Goal: Complete application form

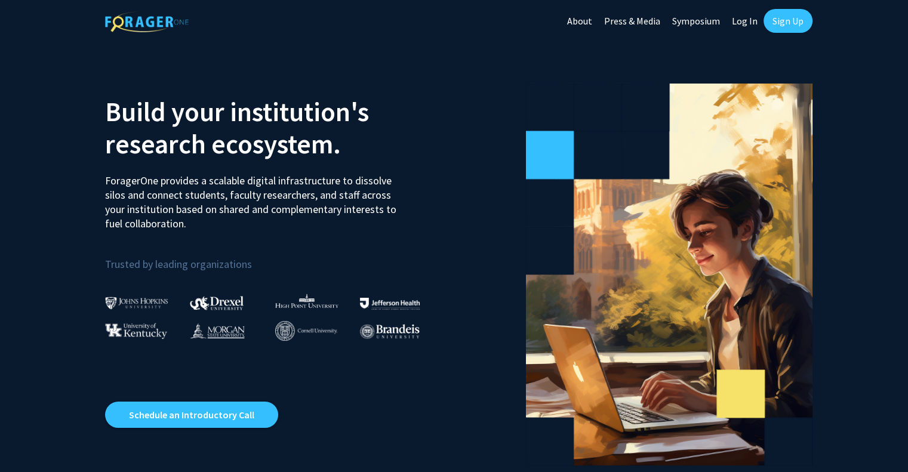
click at [750, 20] on link "Log In" at bounding box center [745, 21] width 38 height 42
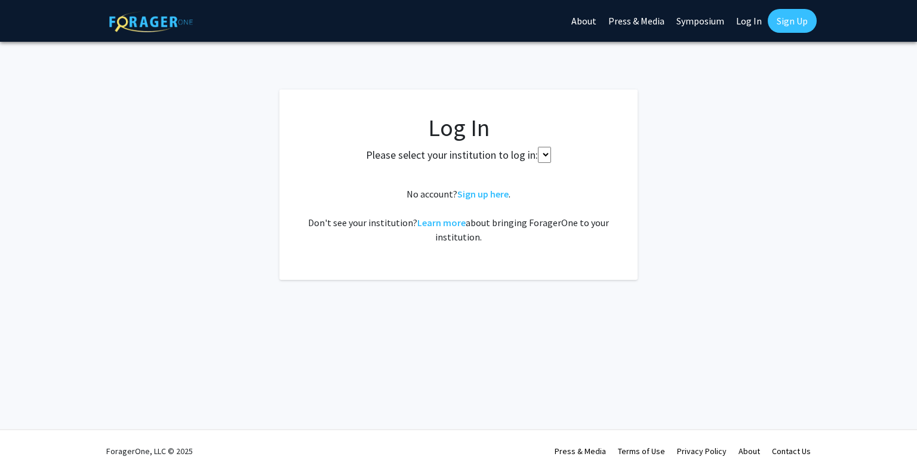
select select
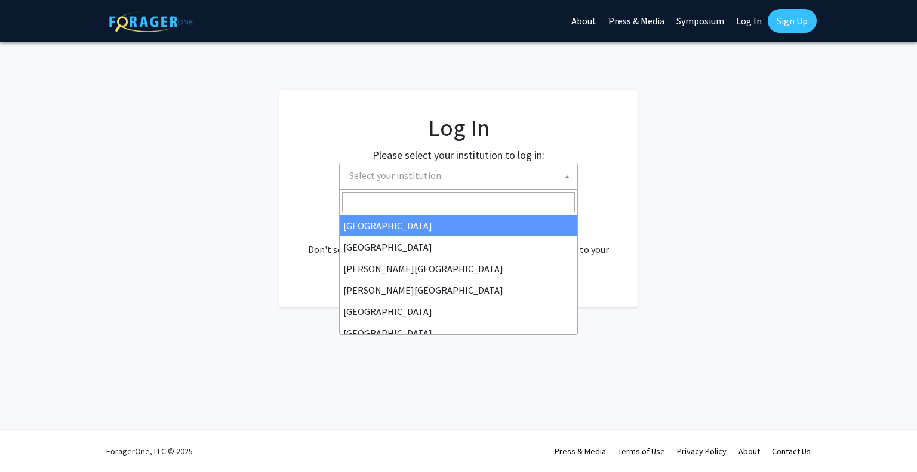
click at [509, 174] on span "Select your institution" at bounding box center [461, 176] width 233 height 24
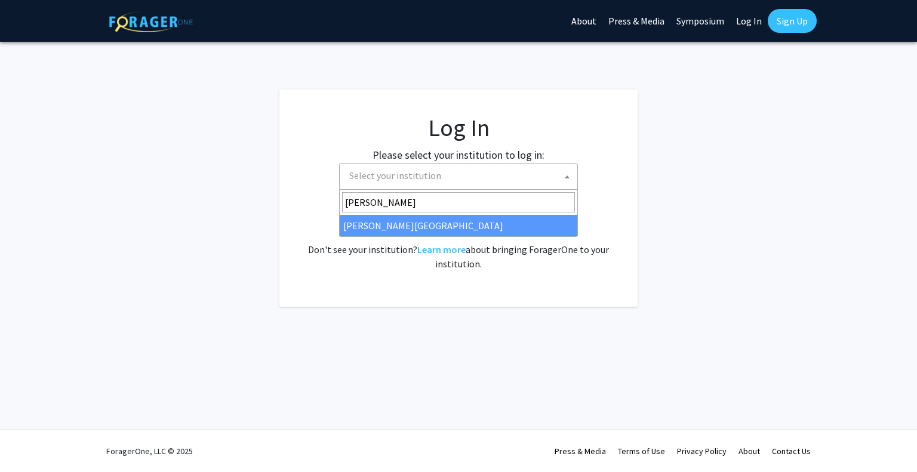
type input "[PERSON_NAME]"
select select "20"
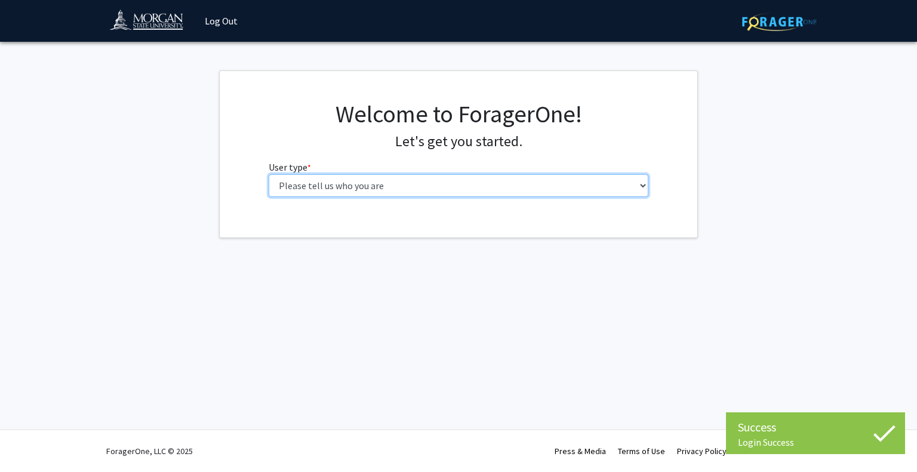
click at [597, 181] on select "Please tell us who you are Undergraduate Student Master's Student Doctoral Cand…" at bounding box center [459, 185] width 380 height 23
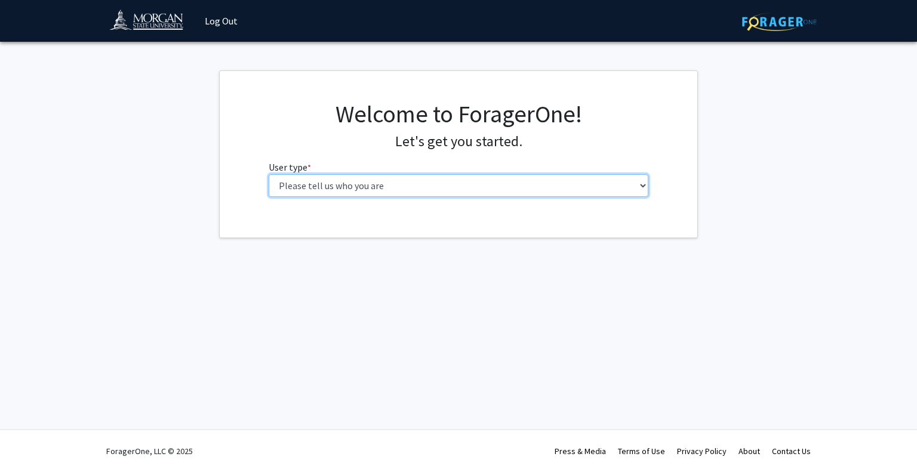
select select "5: faculty"
click at [269, 174] on select "Please tell us who you are Undergraduate Student Master's Student Doctoral Cand…" at bounding box center [459, 185] width 380 height 23
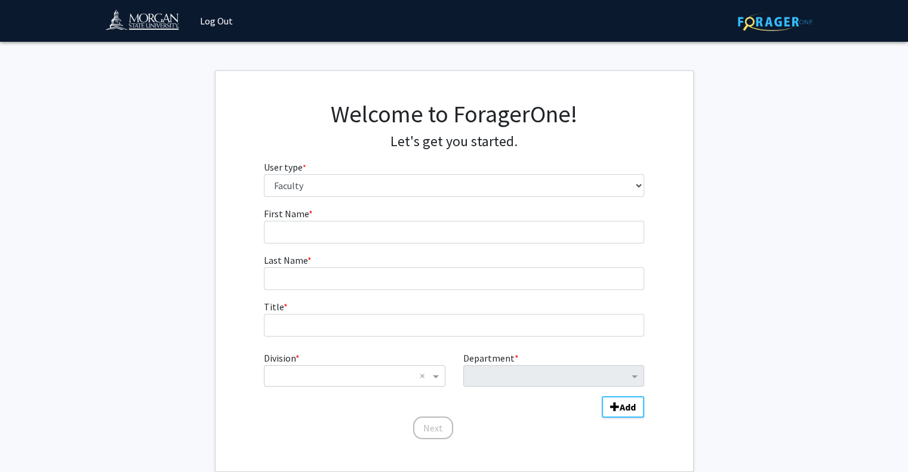
click at [807, 280] on fg-get-started "Welcome to ForagerOne! Let's get you started. User type * required Please tell …" at bounding box center [454, 271] width 908 height 402
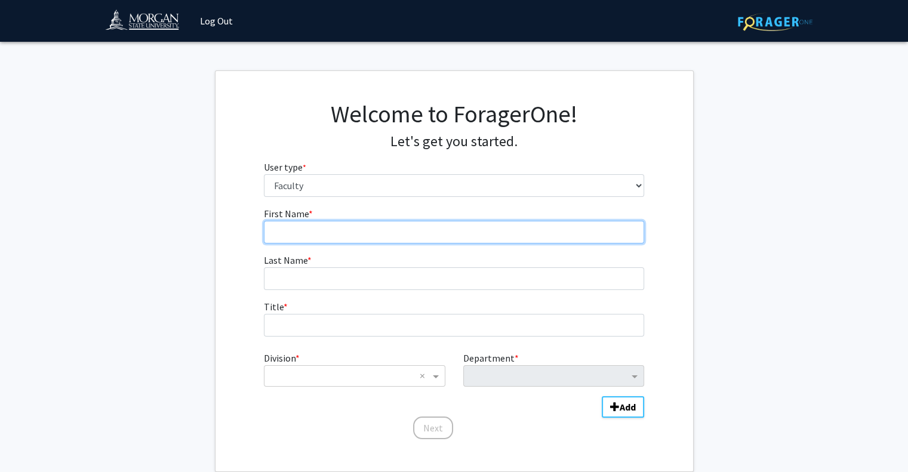
click at [299, 232] on input "First Name * required" at bounding box center [454, 232] width 380 height 23
type input "Fredrick"
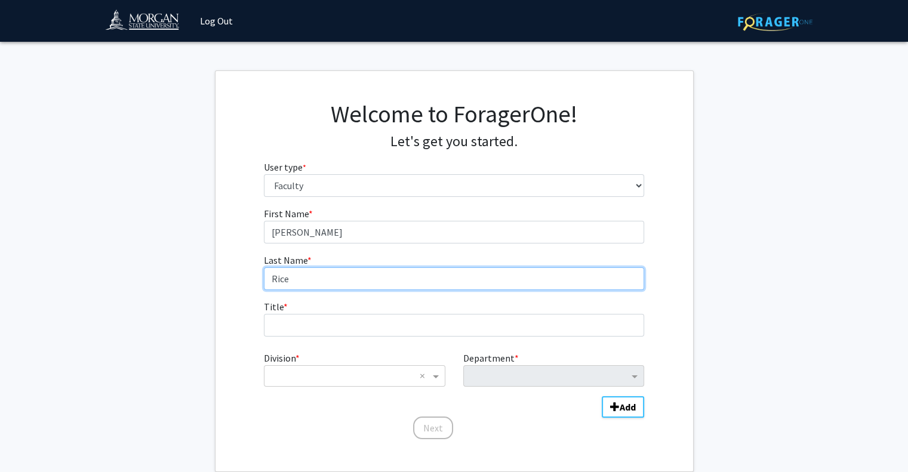
type input "Rice"
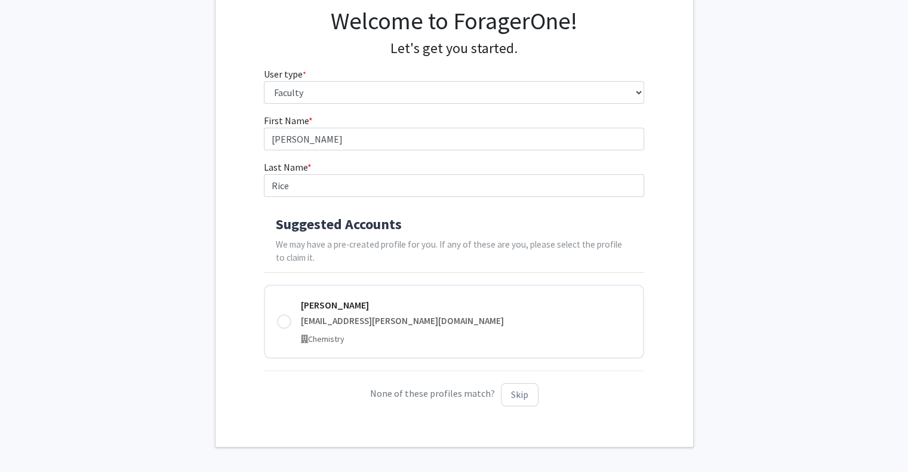
scroll to position [108, 0]
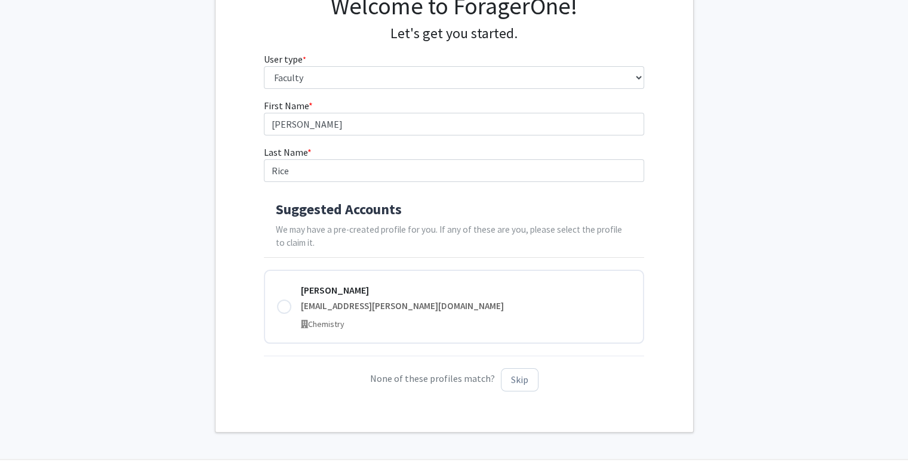
click at [843, 260] on fg-get-started "Welcome to ForagerOne! Let's get you started. User type * required Please tell …" at bounding box center [454, 197] width 908 height 471
click at [514, 377] on button "Skip" at bounding box center [520, 380] width 38 height 23
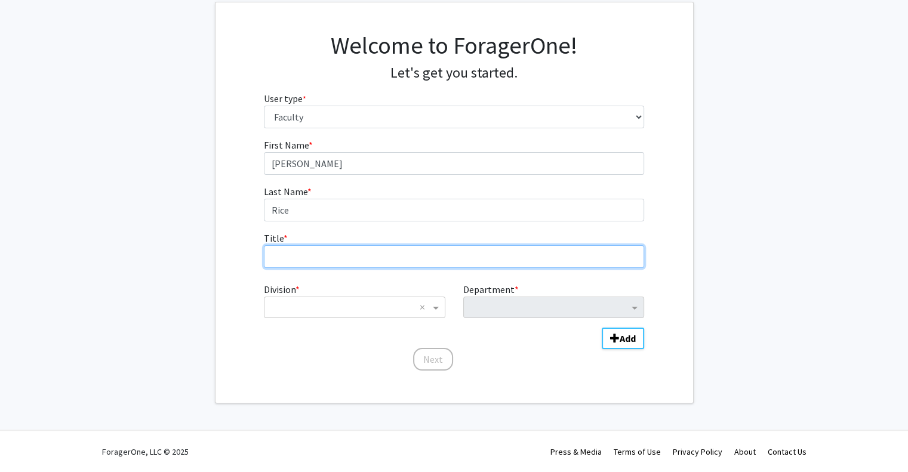
click at [300, 253] on input "Title * required" at bounding box center [454, 256] width 380 height 23
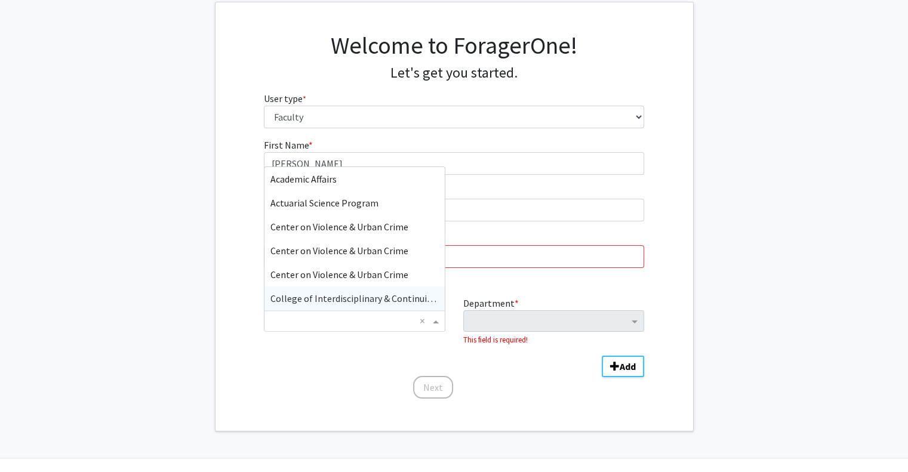
click at [348, 311] on ng-select "× × Academic Affairs Actuarial Science Program Center on Violence & Urban Crime…" at bounding box center [354, 322] width 181 height 22
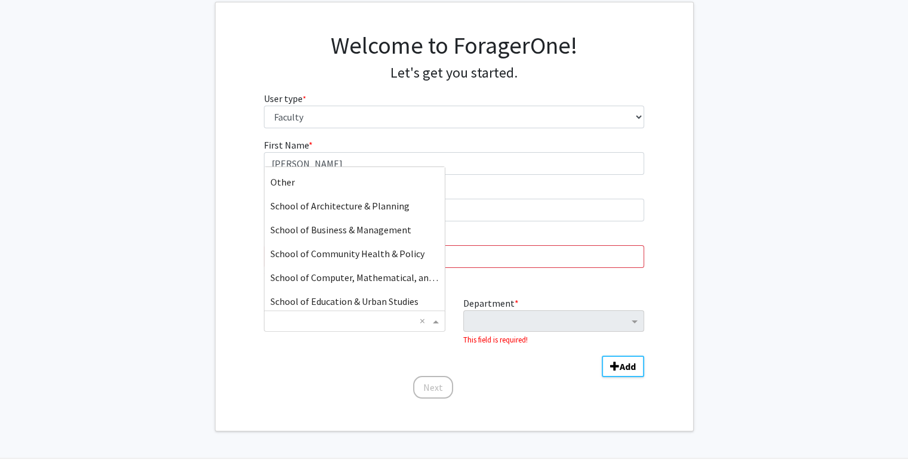
scroll to position [275, 0]
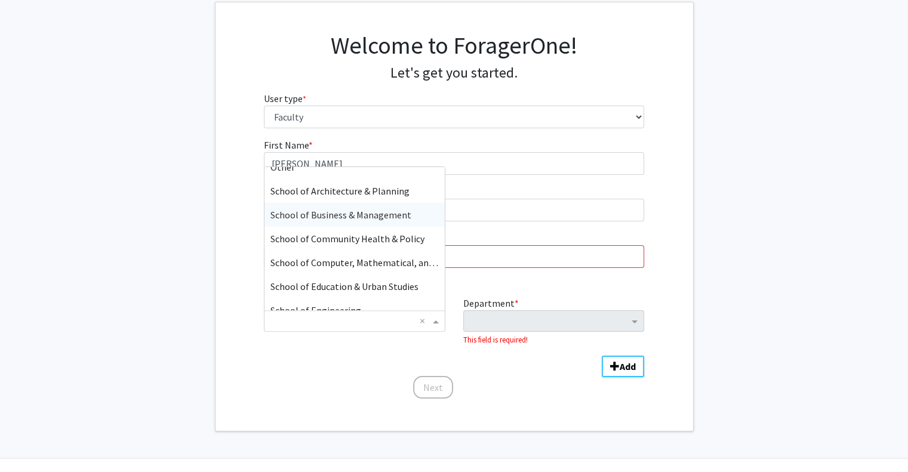
click at [392, 214] on span "School of Business & Management" at bounding box center [341, 215] width 141 height 12
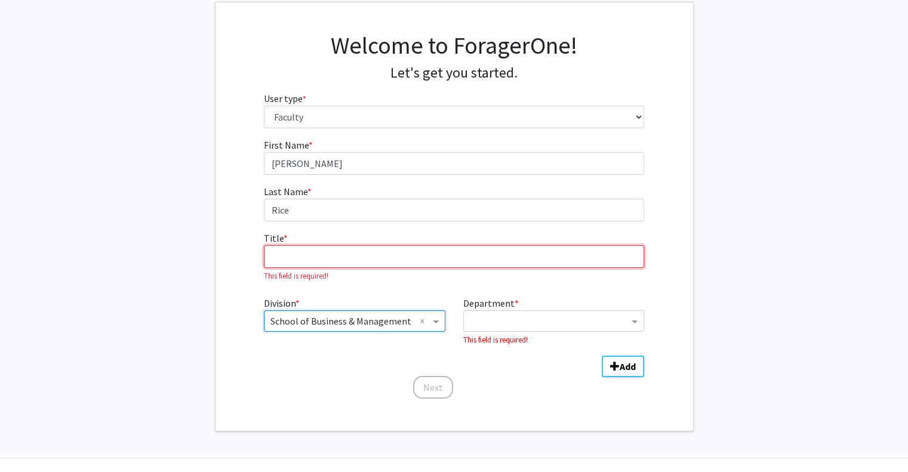
click at [303, 257] on input "Title * required" at bounding box center [454, 256] width 380 height 23
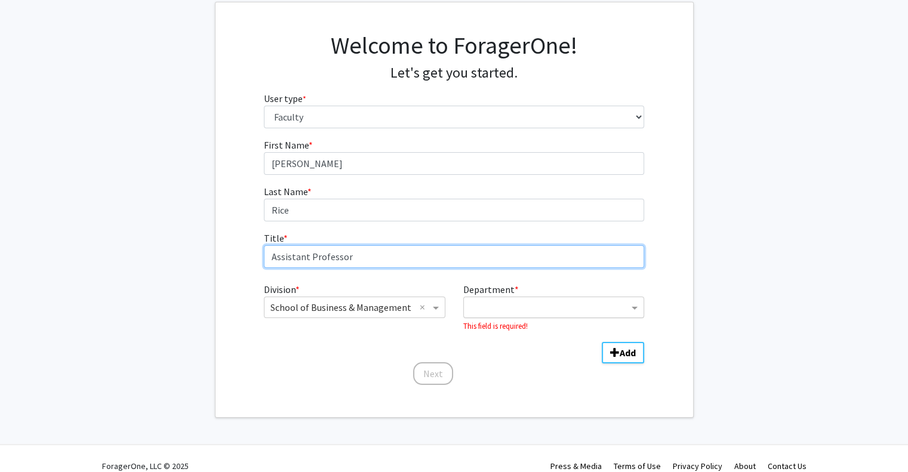
type input "Assistant Professor"
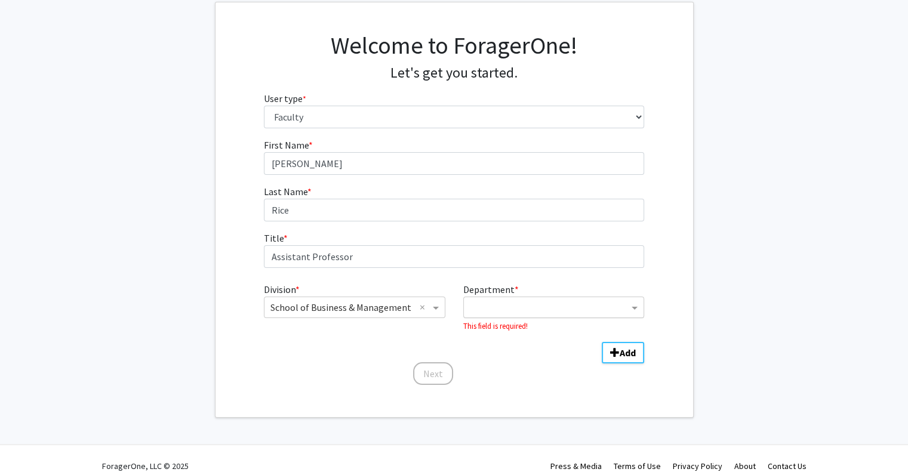
click at [602, 298] on div "Department" at bounding box center [546, 307] width 165 height 19
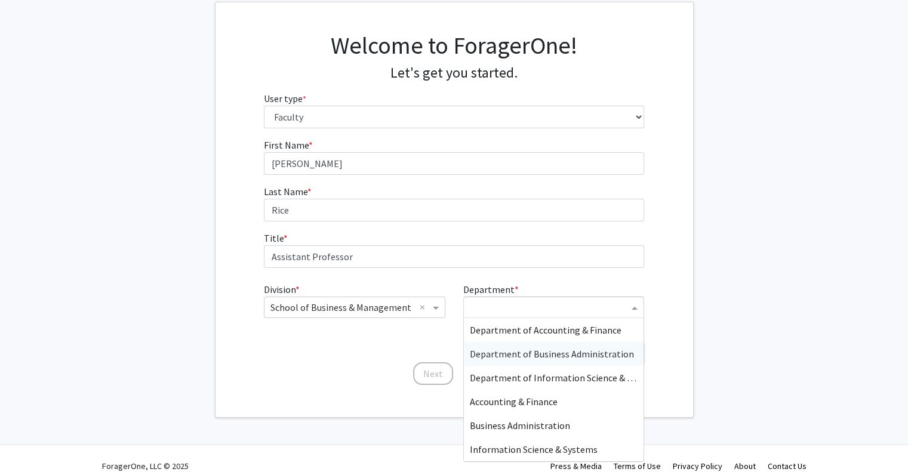
click at [591, 351] on span "Department of Business Administration" at bounding box center [552, 354] width 164 height 12
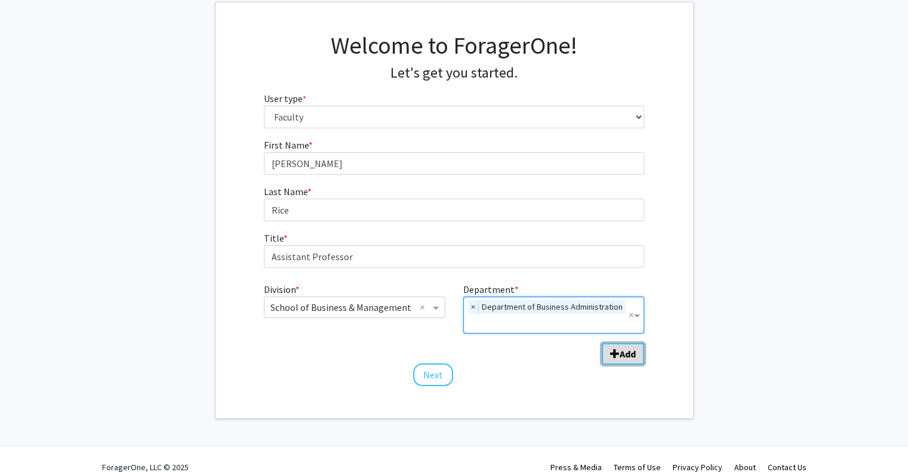
click at [627, 351] on b "Add" at bounding box center [628, 354] width 16 height 12
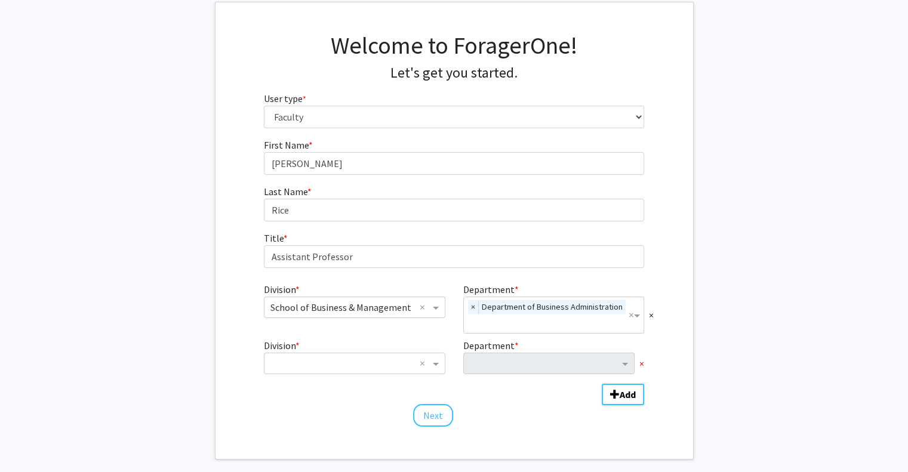
click at [640, 360] on span "×" at bounding box center [642, 364] width 5 height 14
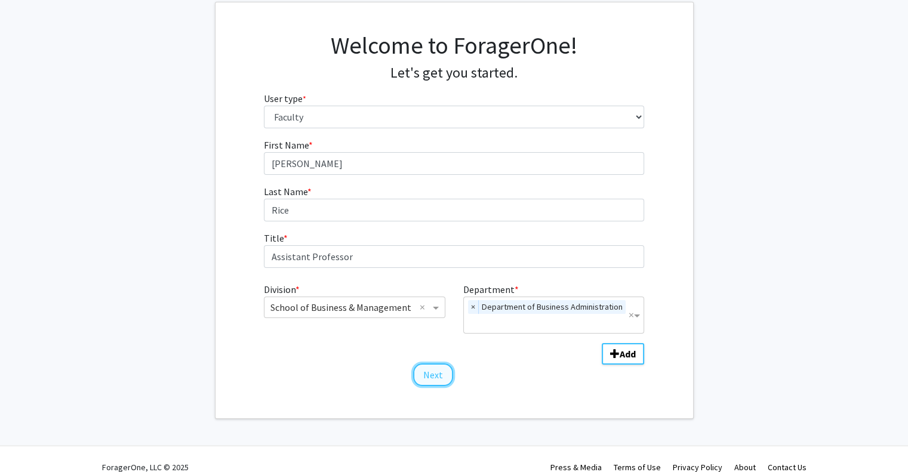
click at [433, 372] on button "Next" at bounding box center [433, 375] width 40 height 23
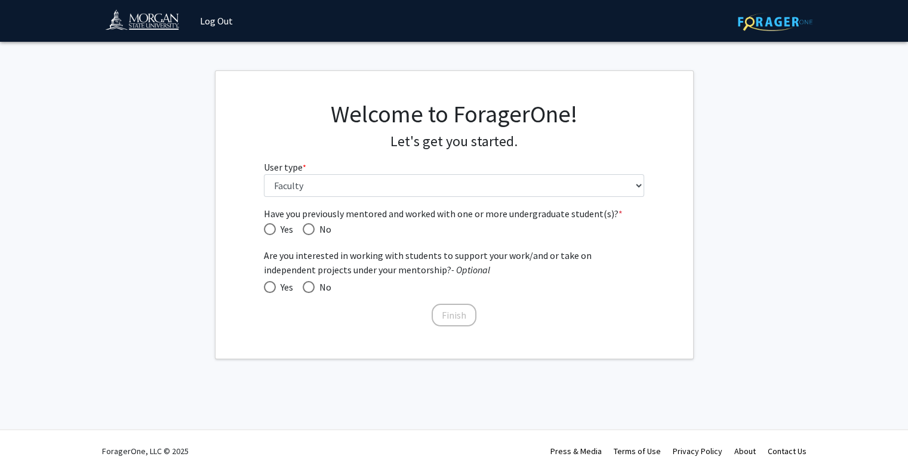
scroll to position [0, 0]
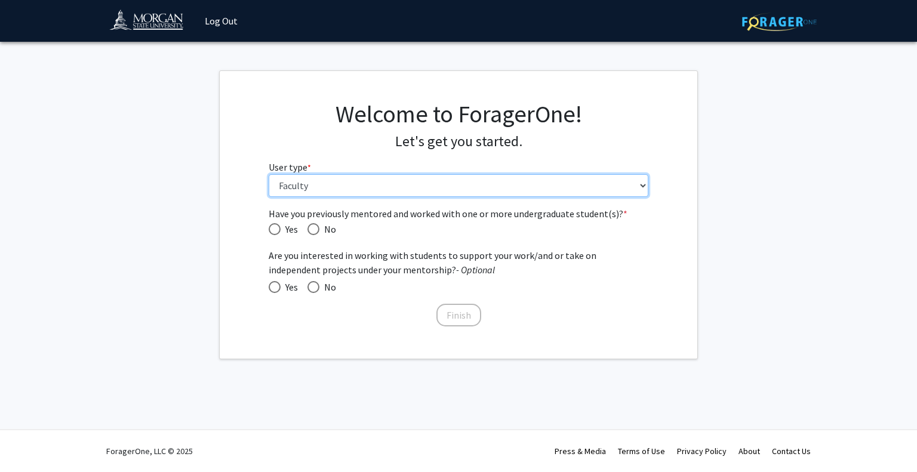
click at [323, 188] on select "Please tell us who you are Undergraduate Student Master's Student Doctoral Cand…" at bounding box center [459, 185] width 380 height 23
click at [269, 174] on select "Please tell us who you are Undergraduate Student Master's Student Doctoral Cand…" at bounding box center [459, 185] width 380 height 23
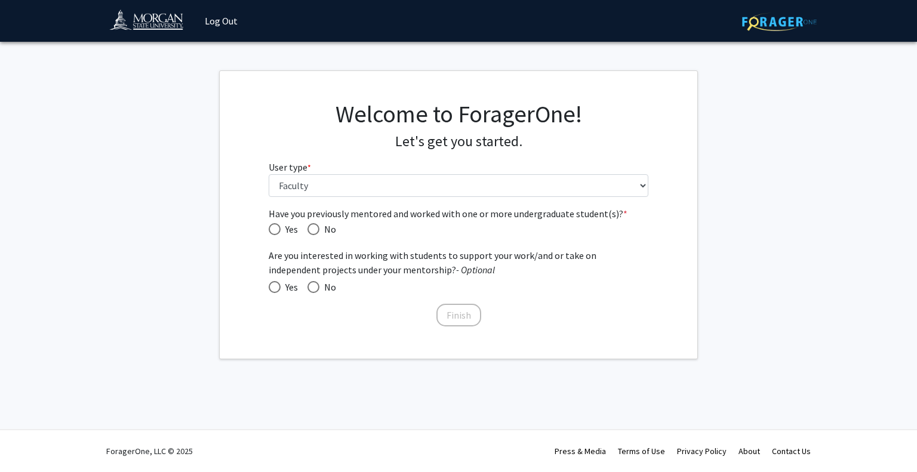
click at [314, 228] on span "Have you previously mentored and worked with one or more undergraduate student(…" at bounding box center [314, 229] width 12 height 12
click at [314, 228] on input "No" at bounding box center [314, 229] width 12 height 12
radio input "true"
click at [461, 309] on button "Finish" at bounding box center [459, 315] width 45 height 23
